Goal: Information Seeking & Learning: Check status

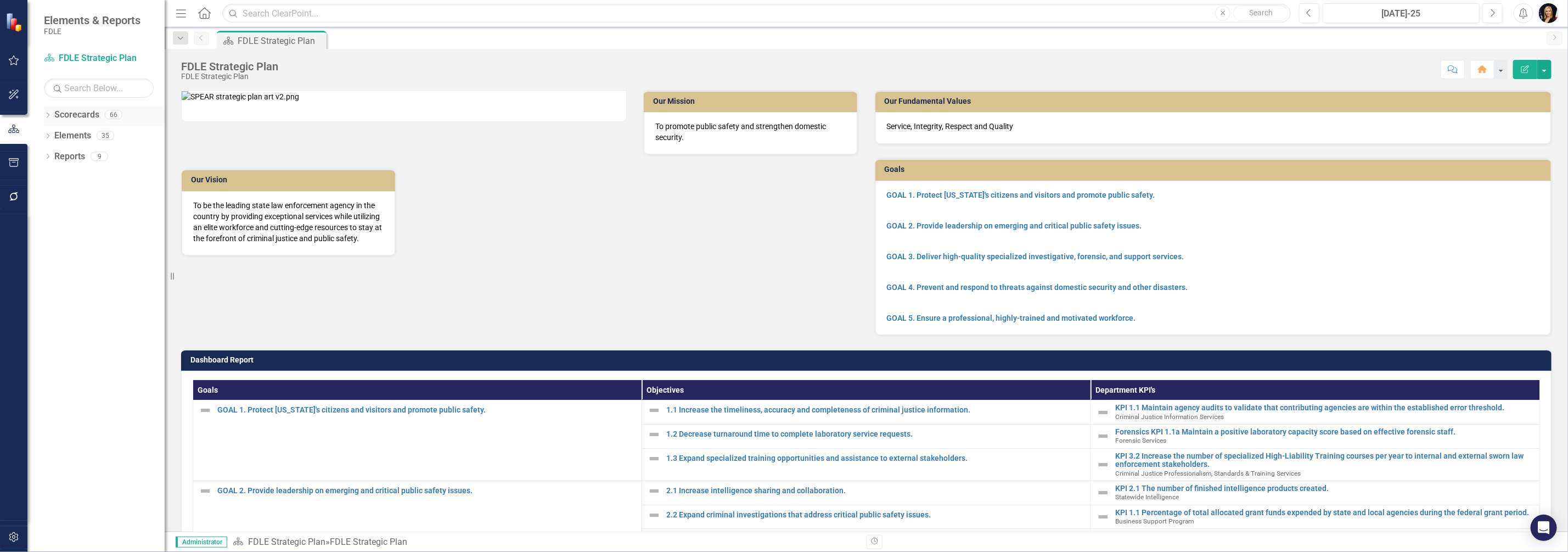
click at [49, 116] on icon "Dropdown" at bounding box center [48, 116] width 8 height 6
click at [50, 176] on icon "Dropdown" at bounding box center [53, 177] width 8 height 7
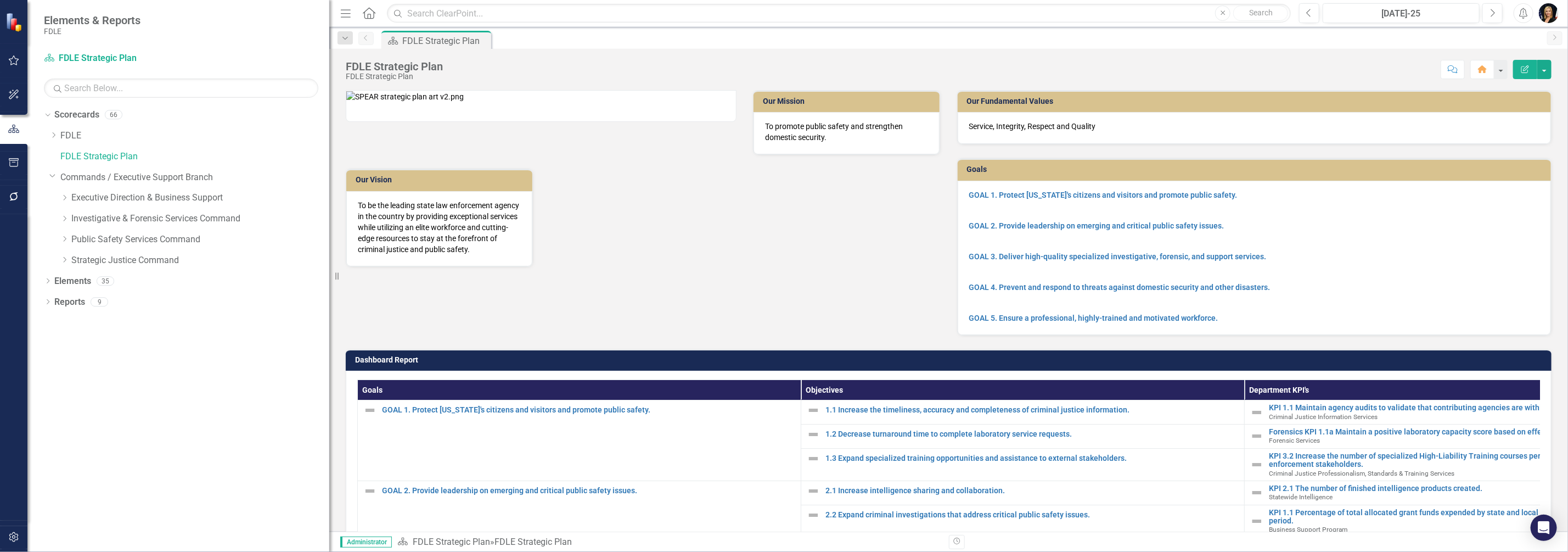
drag, startPoint x: 166, startPoint y: 216, endPoint x: 476, endPoint y: 236, distance: 310.6
click at [476, 236] on div "Elements & Reports FDLE Scorecard FDLE Strategic Plan Search Dropdown Scorecard…" at bounding box center [784, 276] width 1568 height 552
click at [60, 216] on icon "Dropdown" at bounding box center [64, 218] width 8 height 7
click at [107, 222] on link "Investigative & Forensic Services Command" at bounding box center [200, 218] width 258 height 13
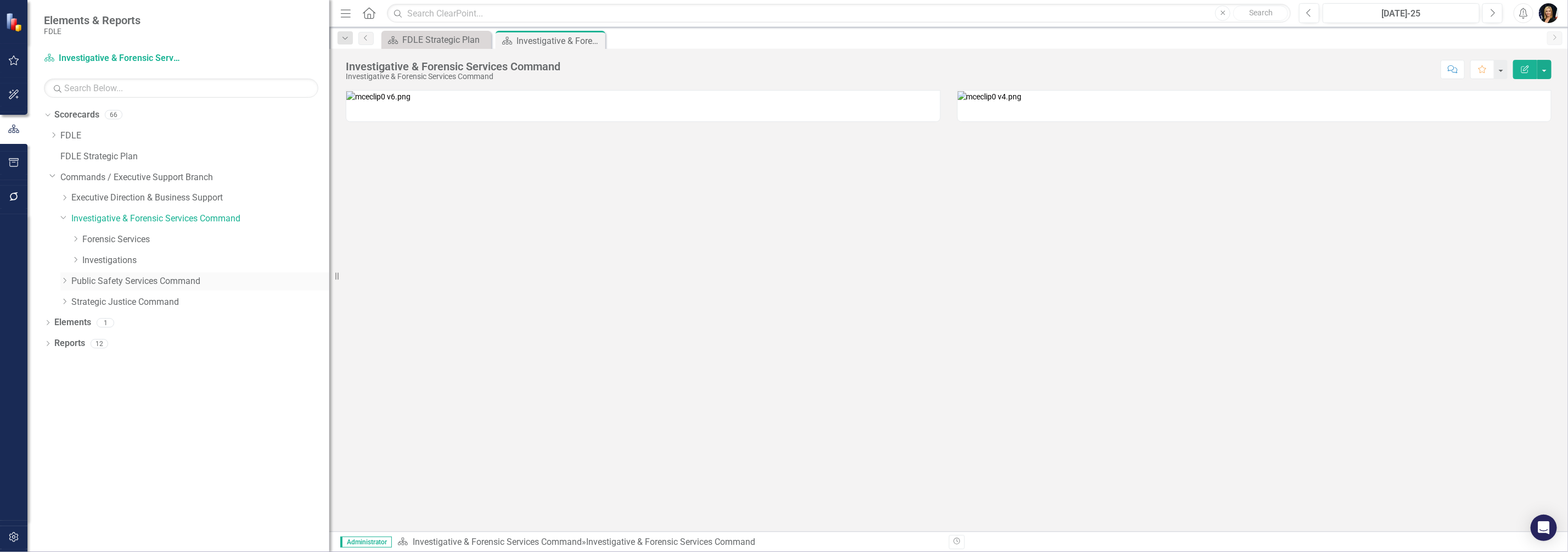
click at [96, 280] on link "Public Safety Services Command" at bounding box center [200, 281] width 258 height 13
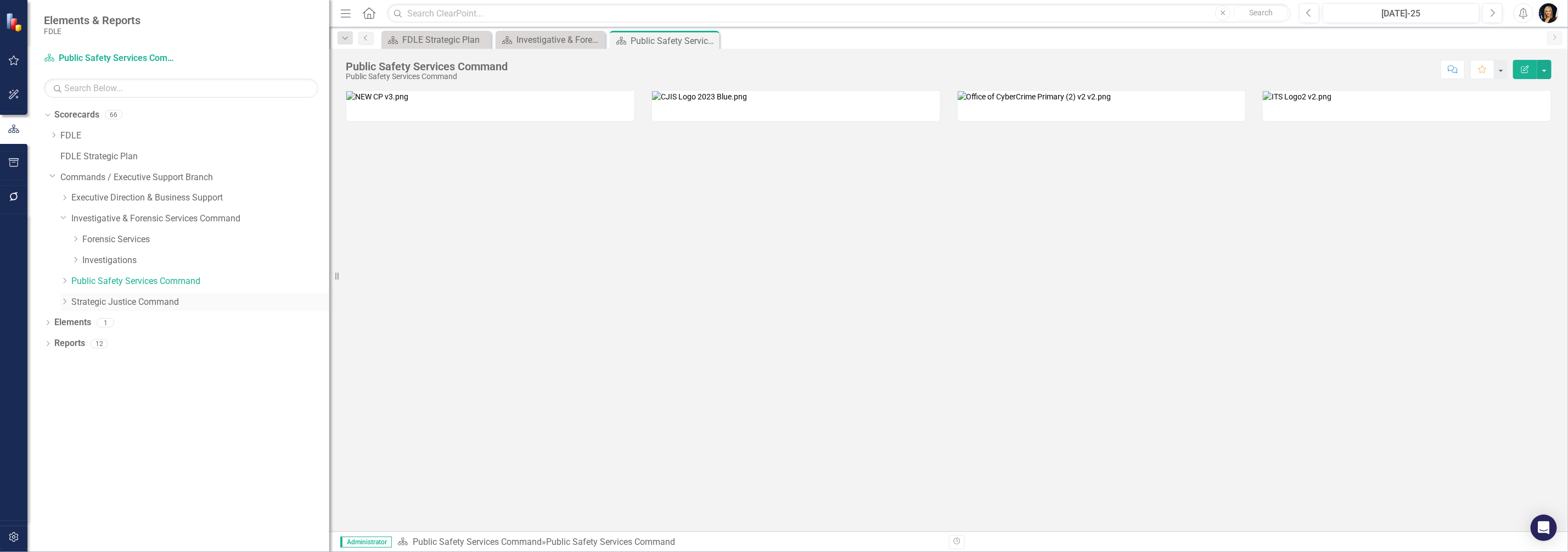
click at [79, 301] on link "Strategic Justice Command" at bounding box center [200, 302] width 258 height 13
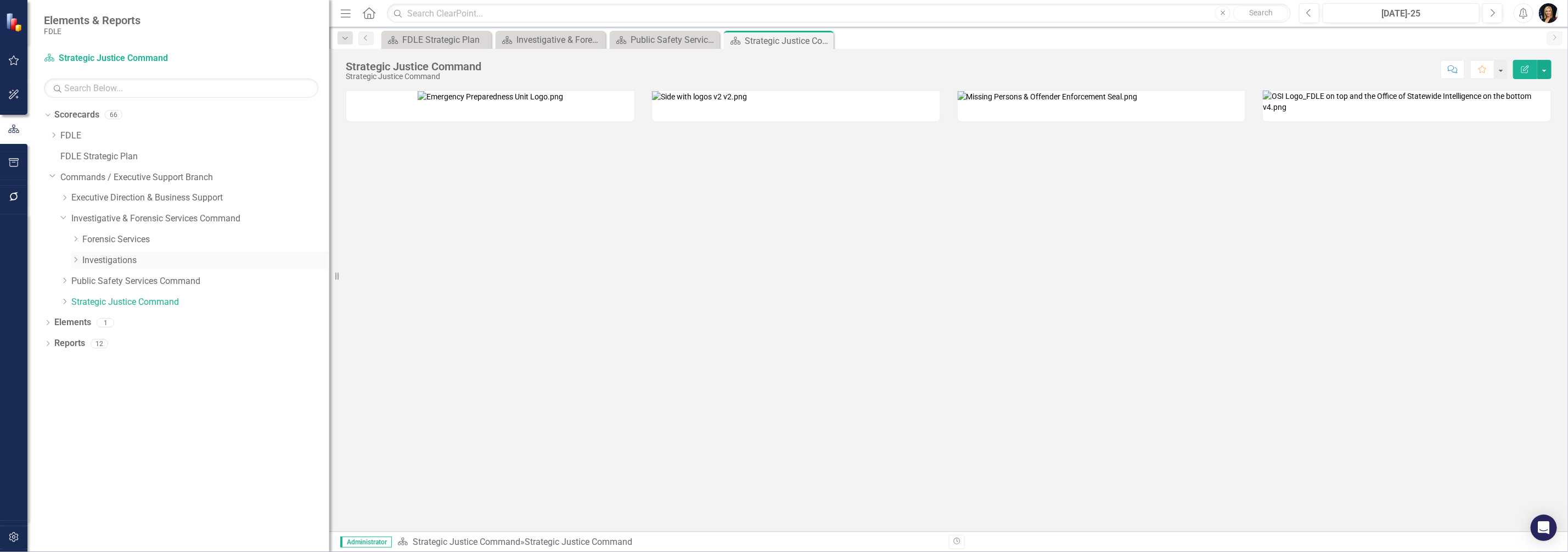
click at [76, 259] on icon "Dropdown" at bounding box center [76, 259] width 8 height 7
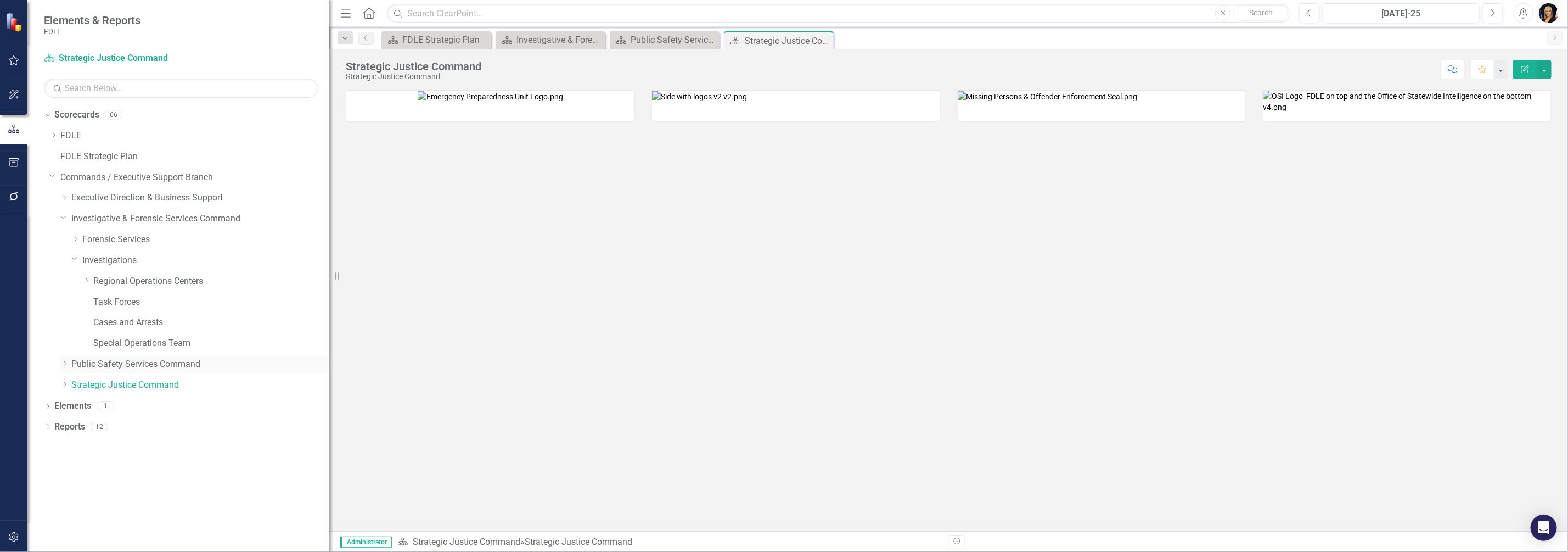
click at [68, 362] on icon "Dropdown" at bounding box center [64, 363] width 8 height 7
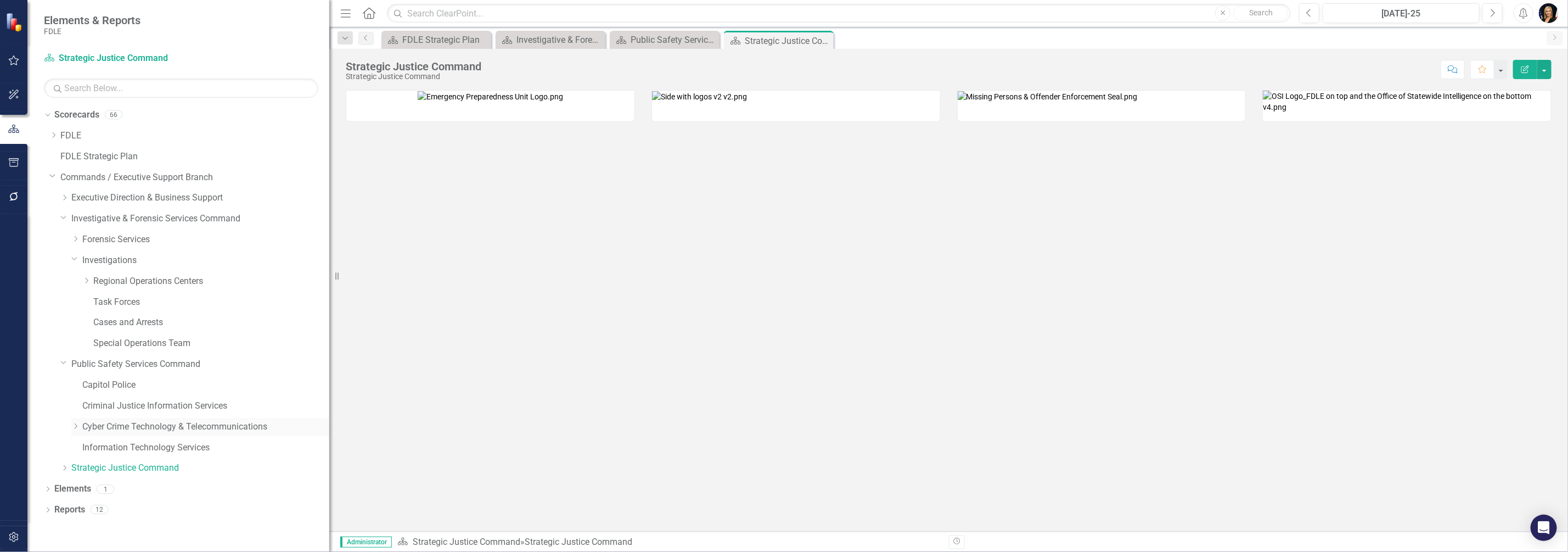
click at [77, 426] on icon "Dropdown" at bounding box center [76, 425] width 8 height 7
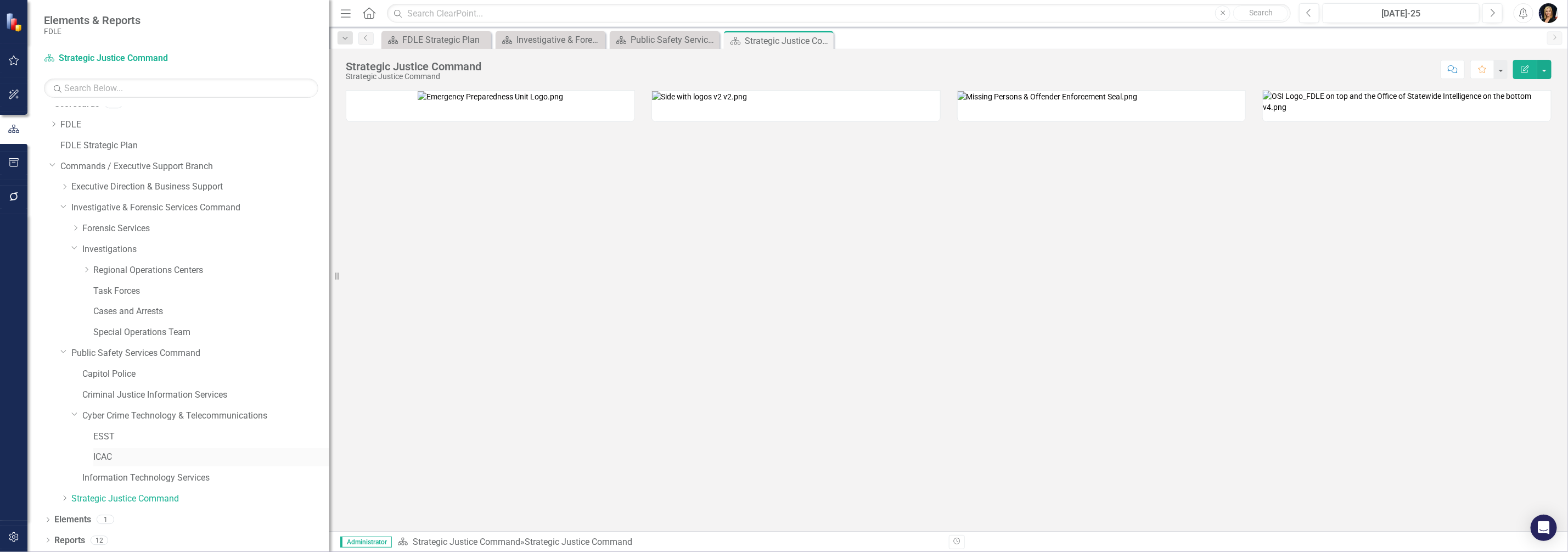
click at [101, 454] on link "ICAC" at bounding box center [211, 457] width 236 height 13
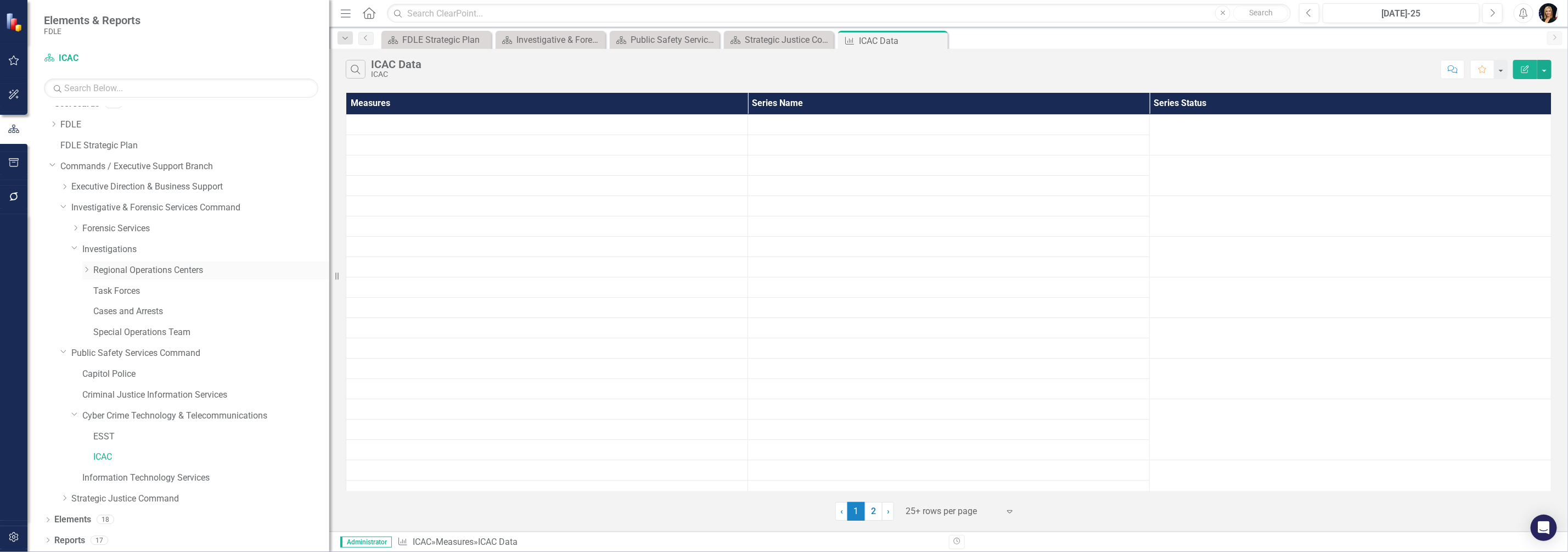
click at [86, 269] on icon "Dropdown" at bounding box center [86, 269] width 8 height 7
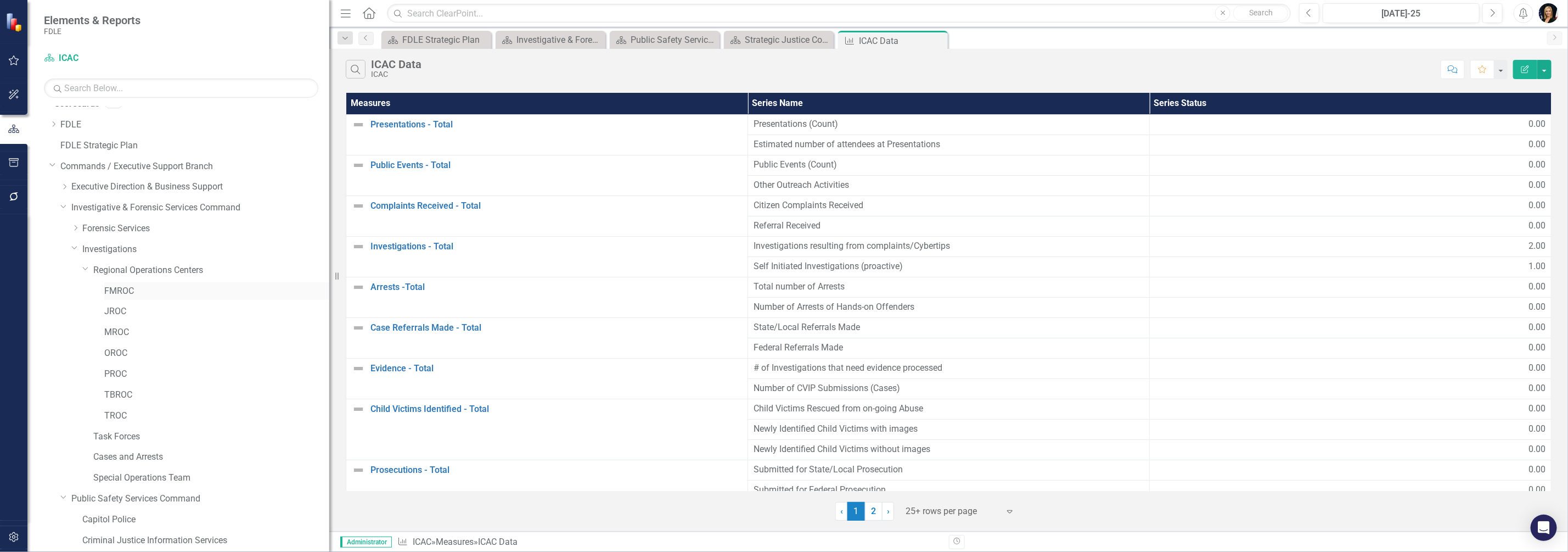
click at [120, 288] on link "FMROC" at bounding box center [216, 291] width 225 height 13
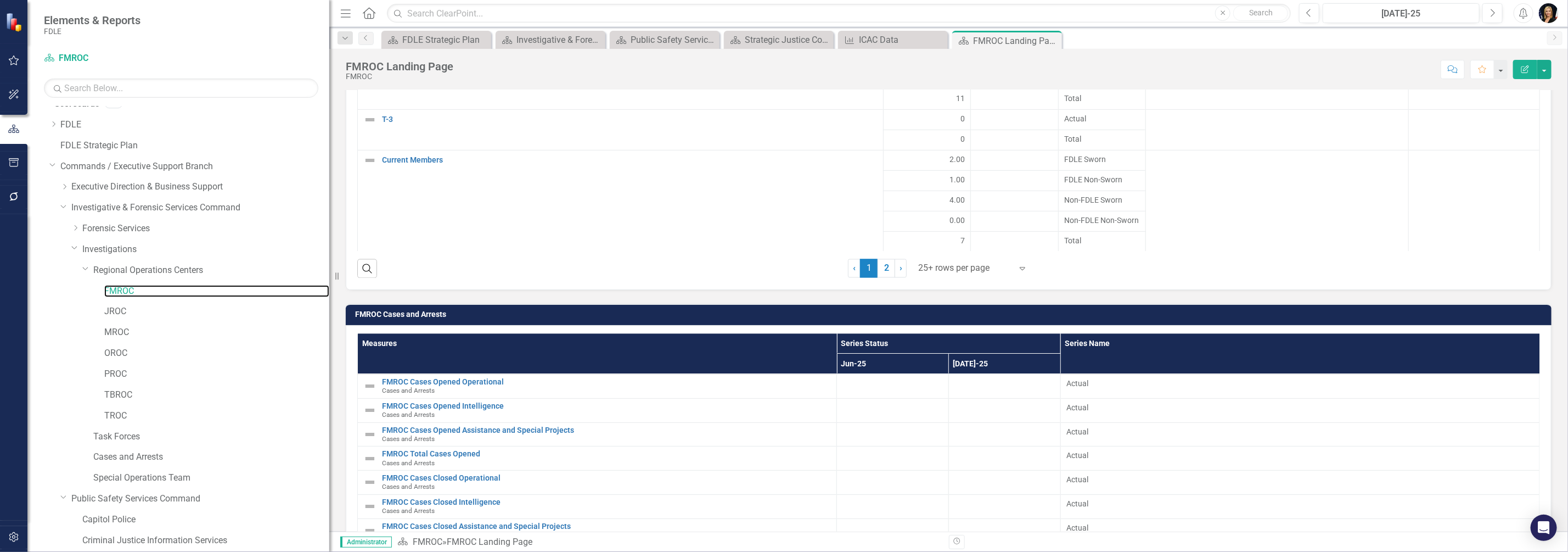
scroll to position [1623, 0]
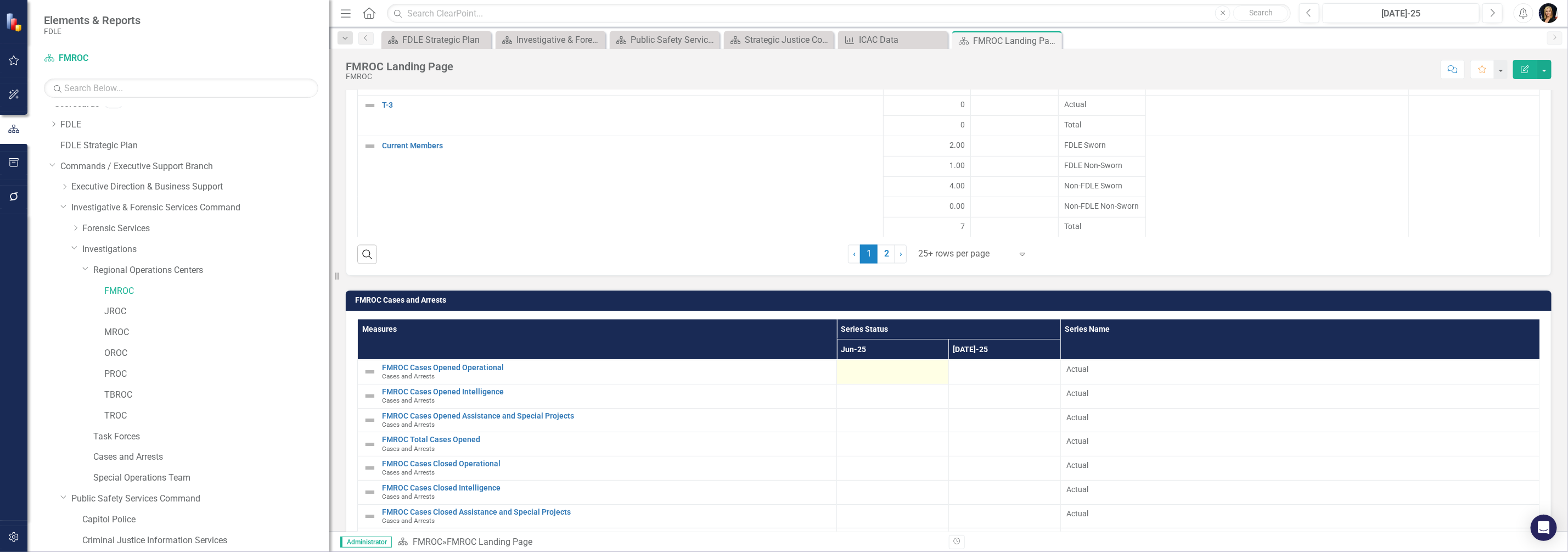
click at [870, 363] on div at bounding box center [893, 369] width 100 height 13
click at [869, 363] on div at bounding box center [893, 369] width 100 height 13
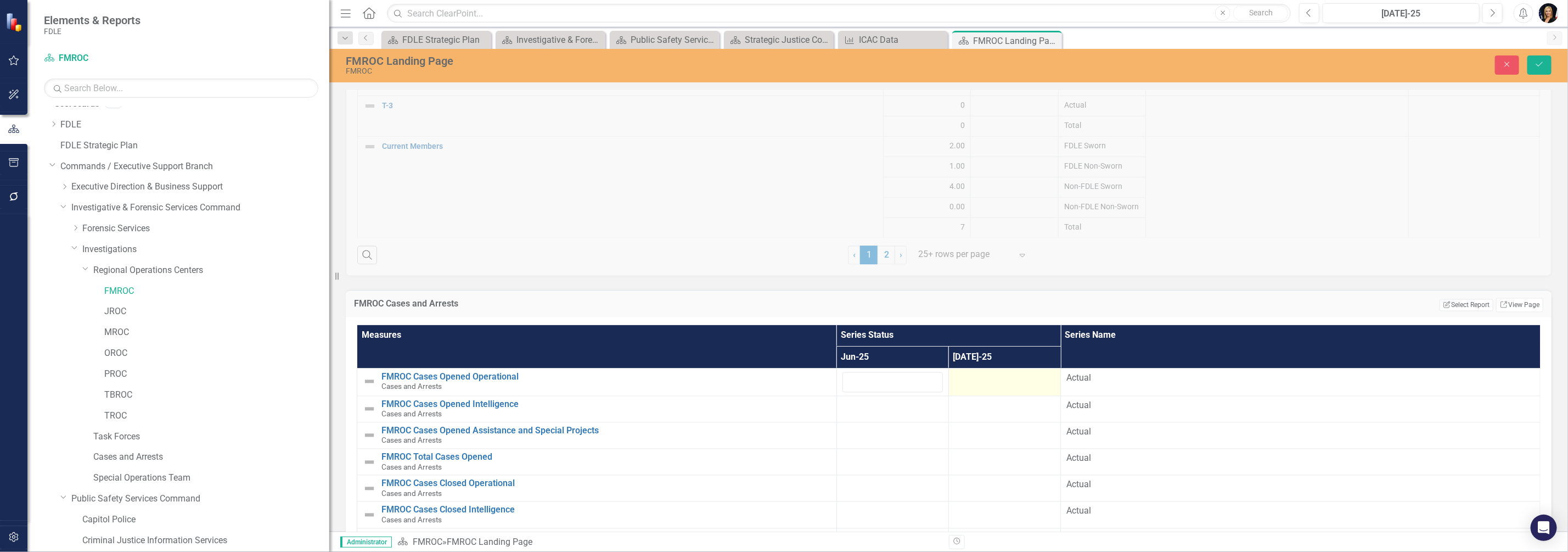
click at [1013, 372] on div at bounding box center [1005, 378] width 100 height 13
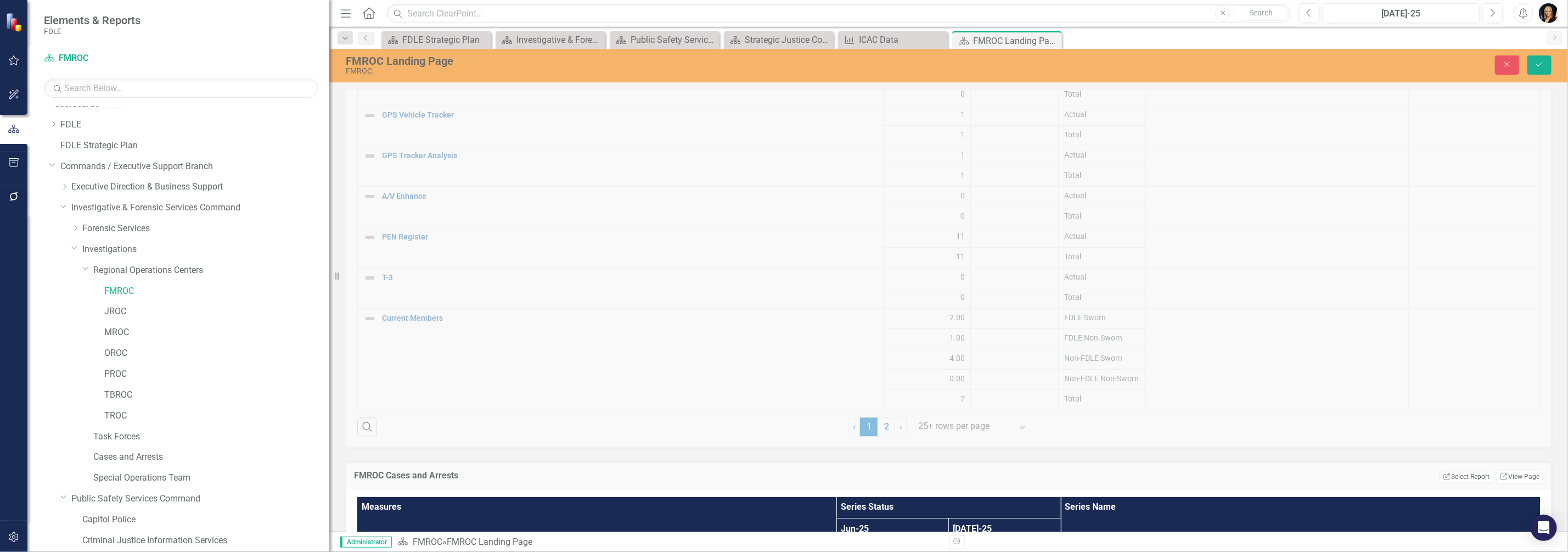
scroll to position [1446, 0]
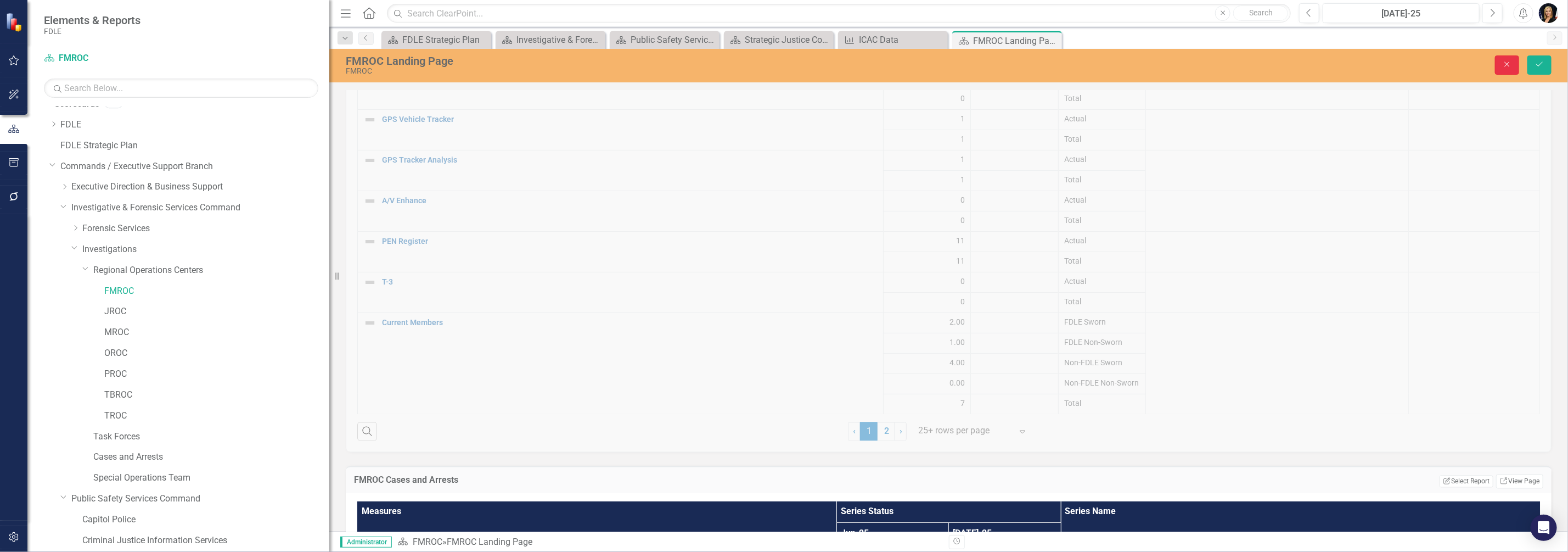
click at [1507, 63] on icon "Close" at bounding box center [1507, 64] width 10 height 8
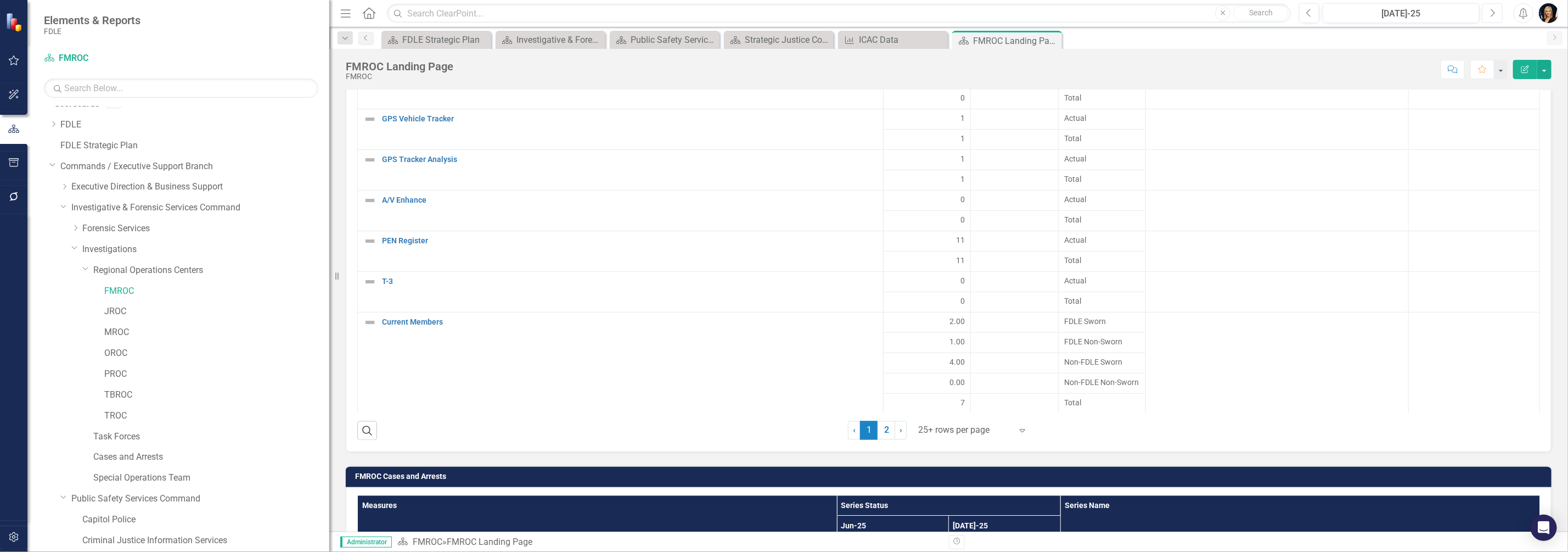
click at [1492, 11] on icon "Next" at bounding box center [1492, 13] width 6 height 10
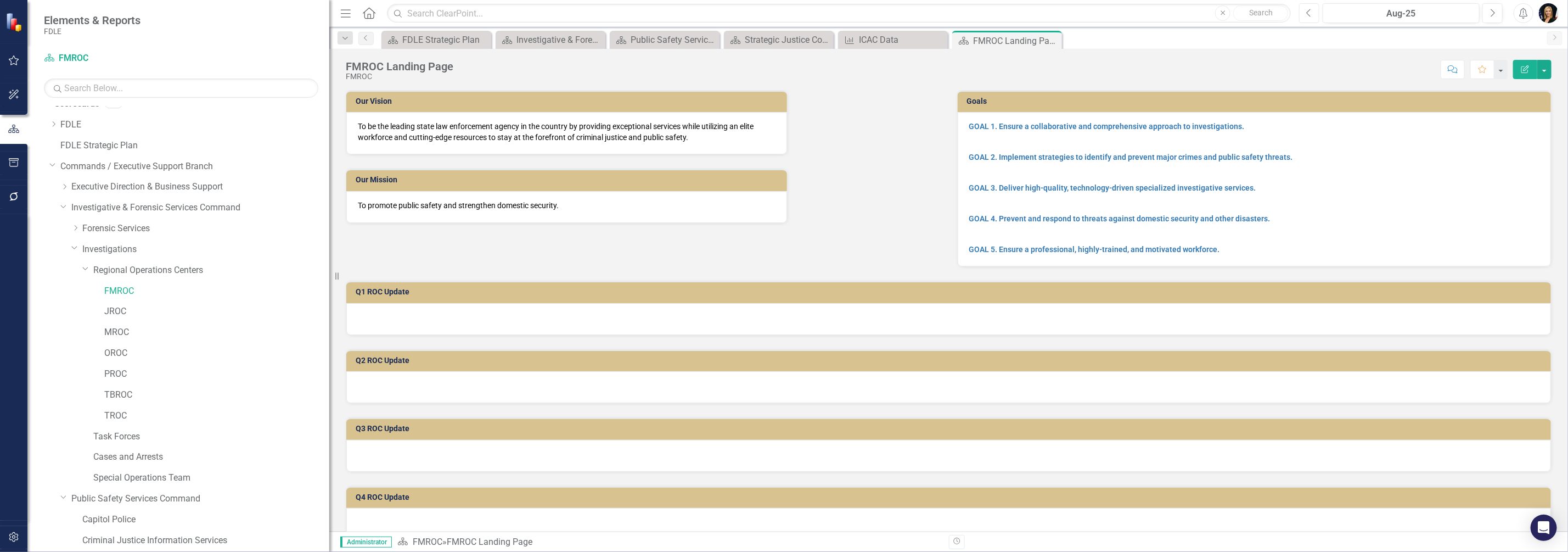
click at [1313, 9] on icon "Previous" at bounding box center [1310, 13] width 6 height 10
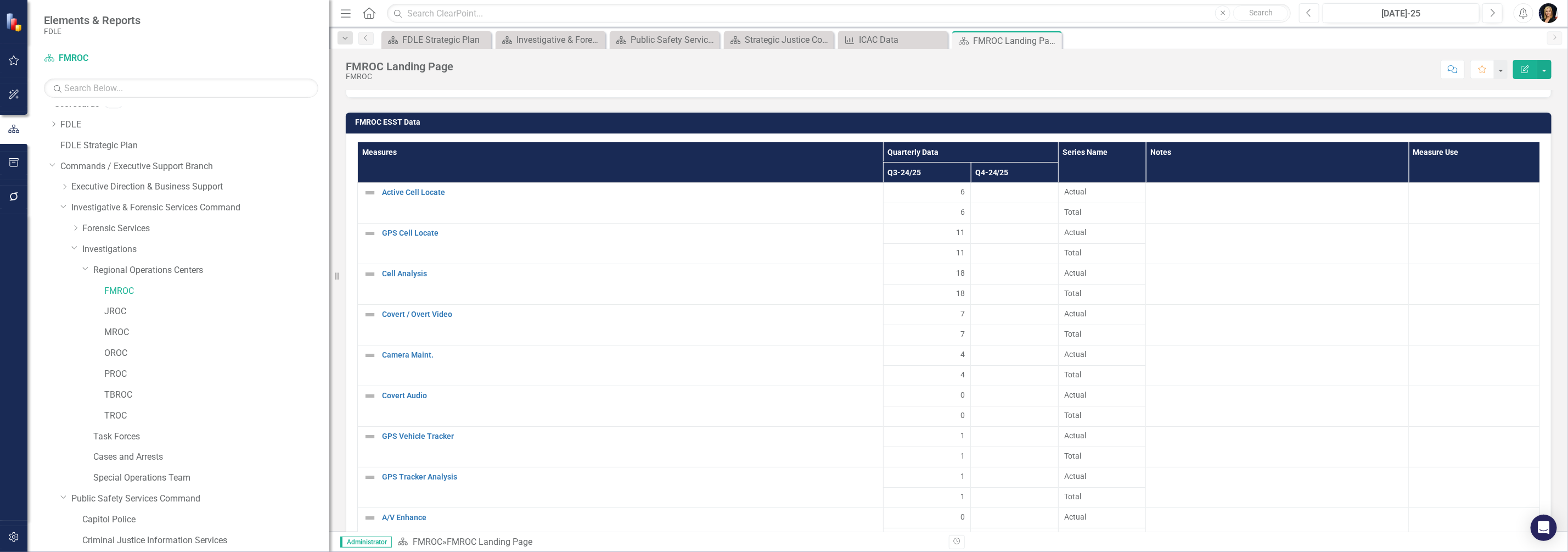
scroll to position [1623, 0]
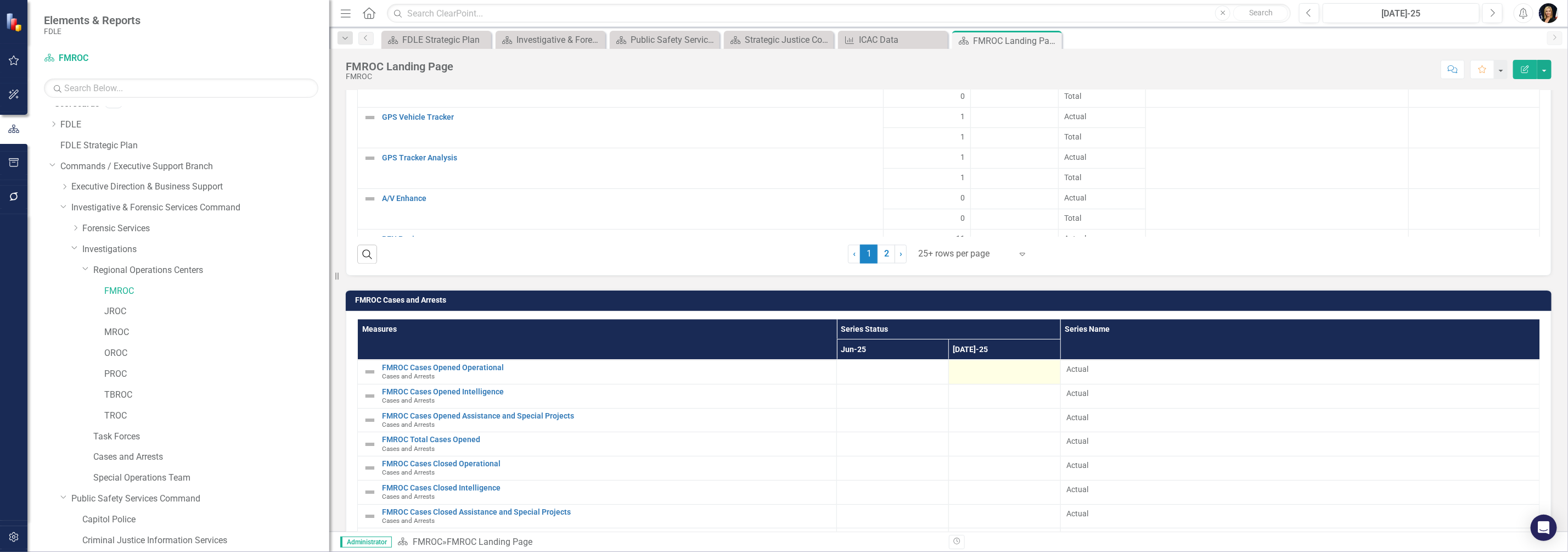
click at [1009, 363] on div at bounding box center [1005, 369] width 100 height 13
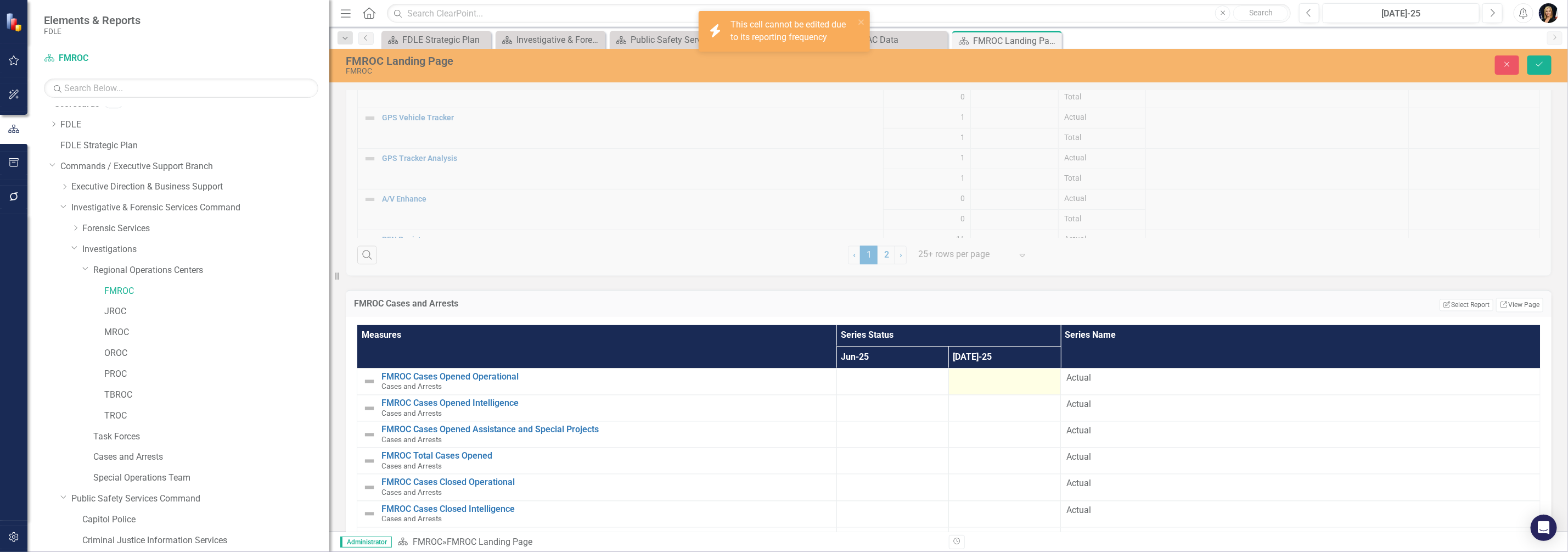
click at [964, 372] on div at bounding box center [1005, 378] width 100 height 13
click at [975, 368] on td at bounding box center [1005, 381] width 112 height 27
click at [978, 372] on div at bounding box center [1005, 378] width 100 height 13
